Goal: Task Accomplishment & Management: Use online tool/utility

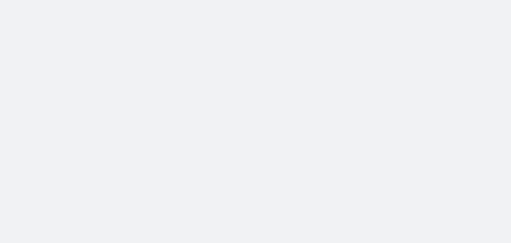
click at [356, 203] on body at bounding box center [255, 121] width 511 height 243
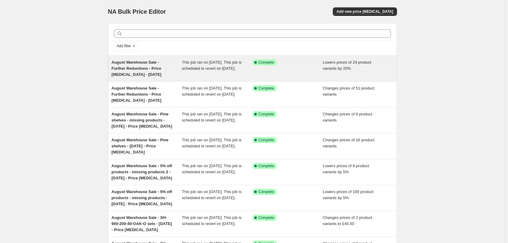
click at [154, 69] on span "August Warehouse Sale - Further Reductions - Price [MEDICAL_DATA] - [DATE]" at bounding box center [137, 68] width 50 height 17
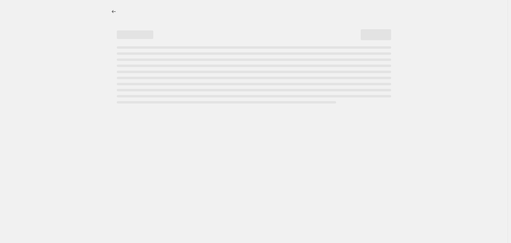
select select "percentage"
